Goal: Task Accomplishment & Management: Complete application form

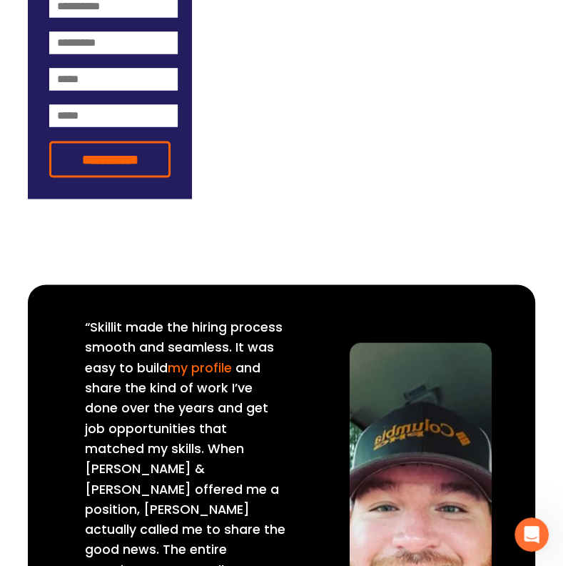
scroll to position [1354, 0]
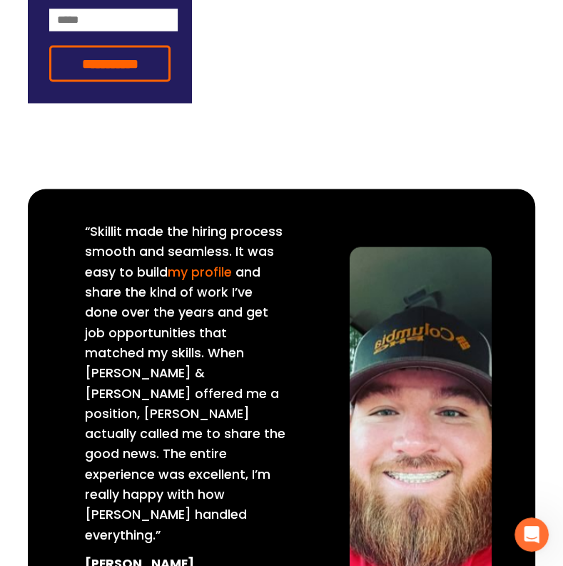
click at [193, 279] on link "my profile" at bounding box center [200, 271] width 64 height 18
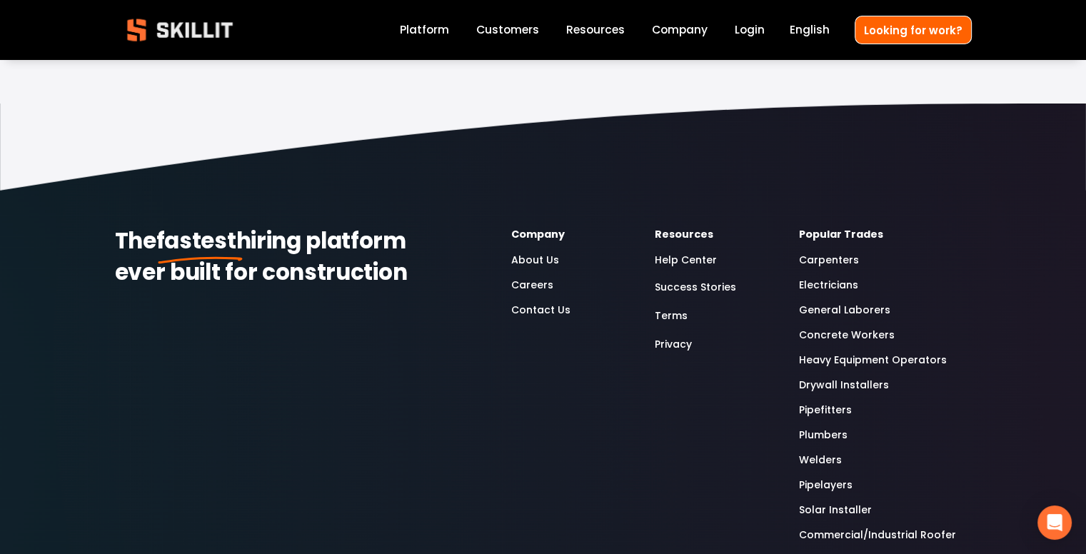
scroll to position [381, 0]
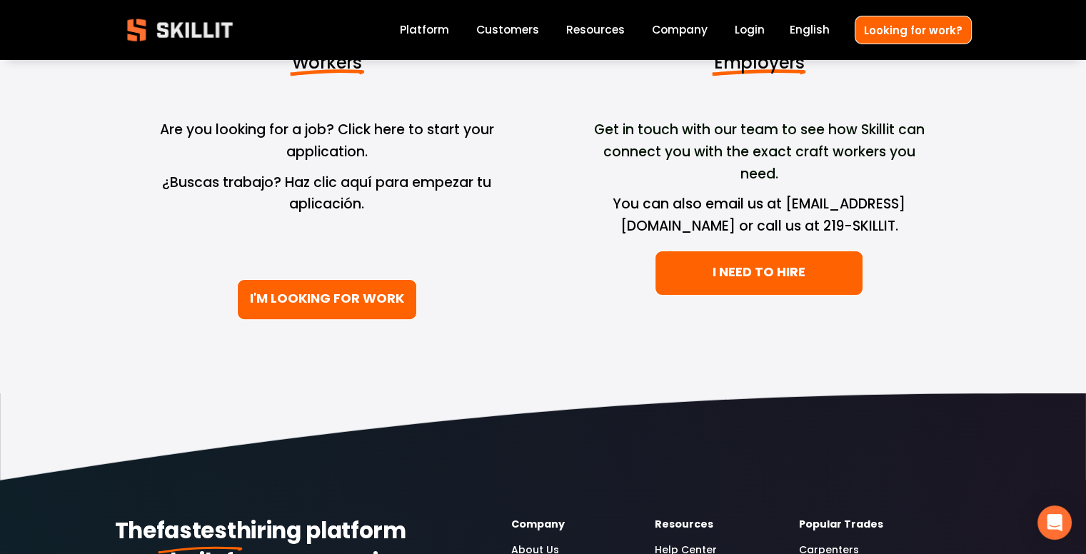
click at [383, 306] on link "I'M LOOKING FOR WORK" at bounding box center [327, 299] width 180 height 41
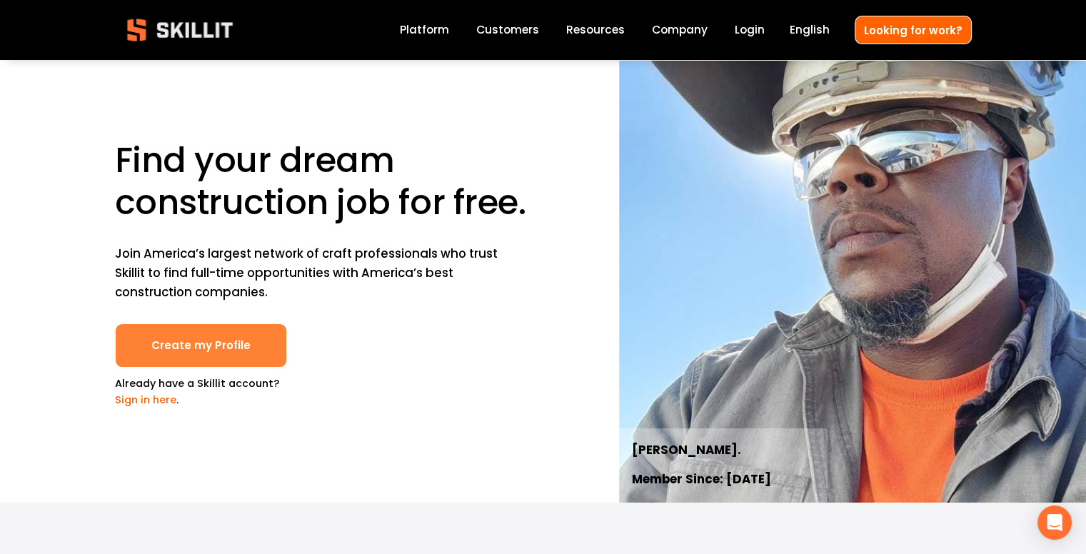
click at [256, 357] on link "Create my Profile" at bounding box center [201, 345] width 172 height 45
